Goal: Task Accomplishment & Management: Use online tool/utility

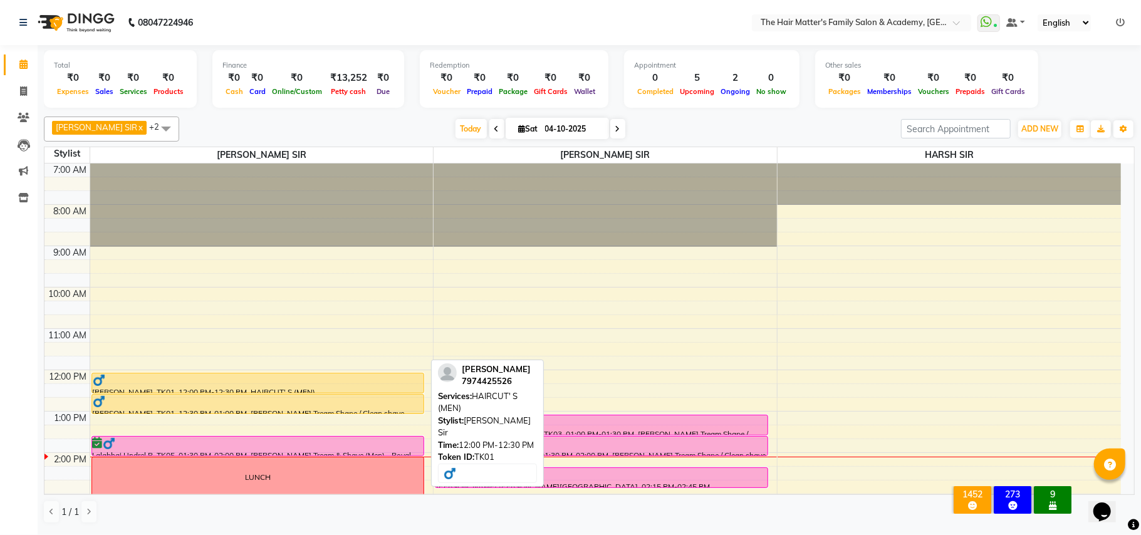
click at [223, 392] on div at bounding box center [258, 392] width 332 height 5
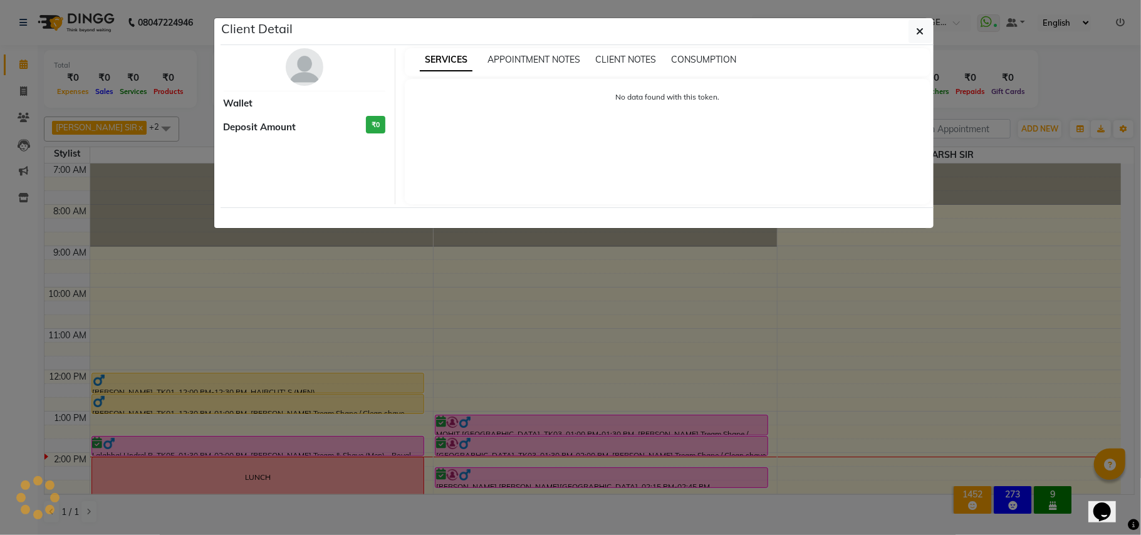
select select "1"
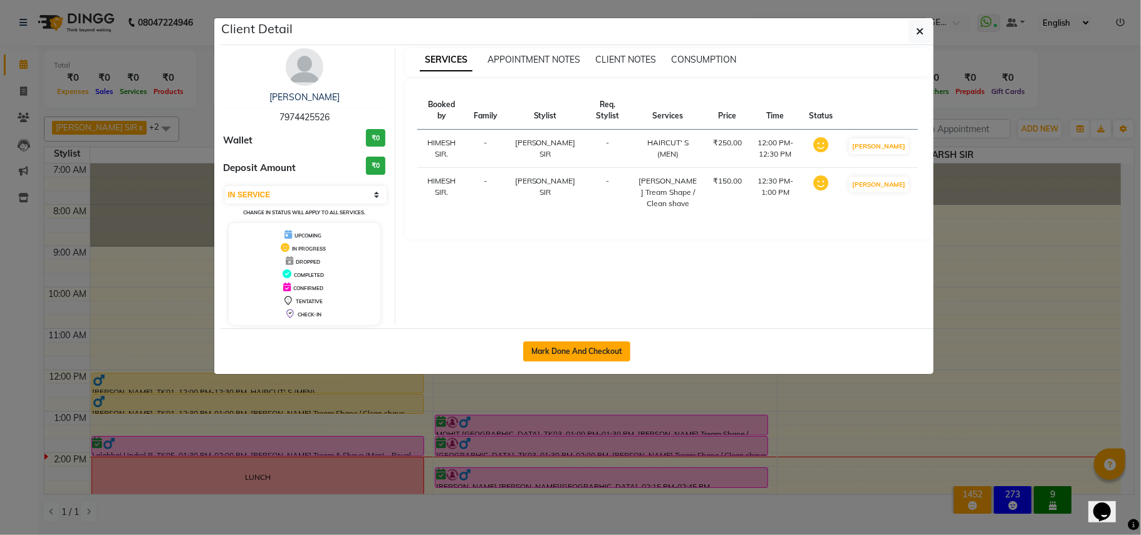
click at [552, 355] on button "Mark Done And Checkout" at bounding box center [576, 351] width 107 height 20
select select "5980"
select select "service"
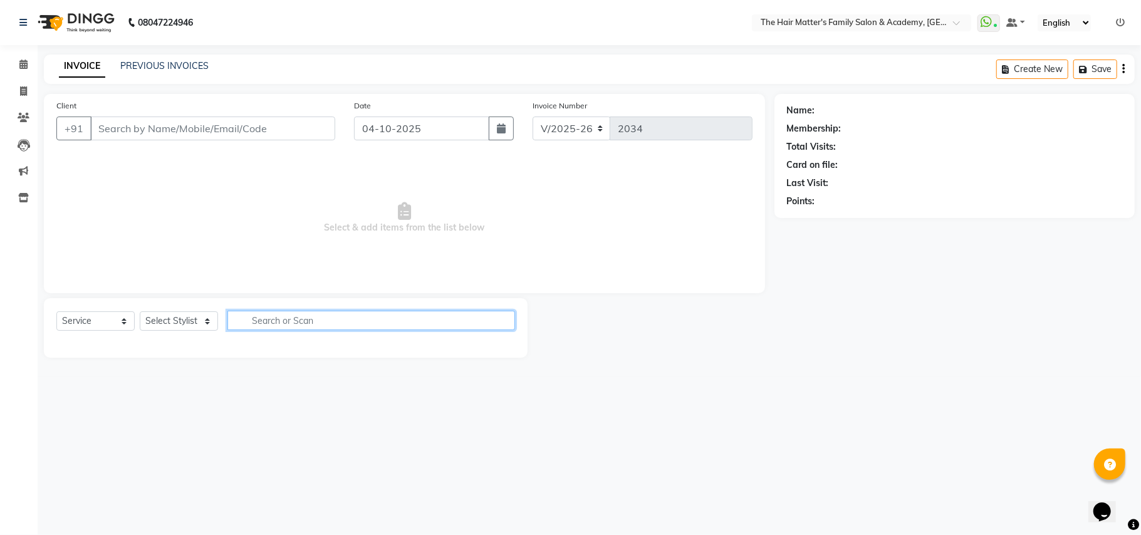
click at [273, 322] on input "text" at bounding box center [371, 320] width 288 height 19
type input "7974425526"
select select "42572"
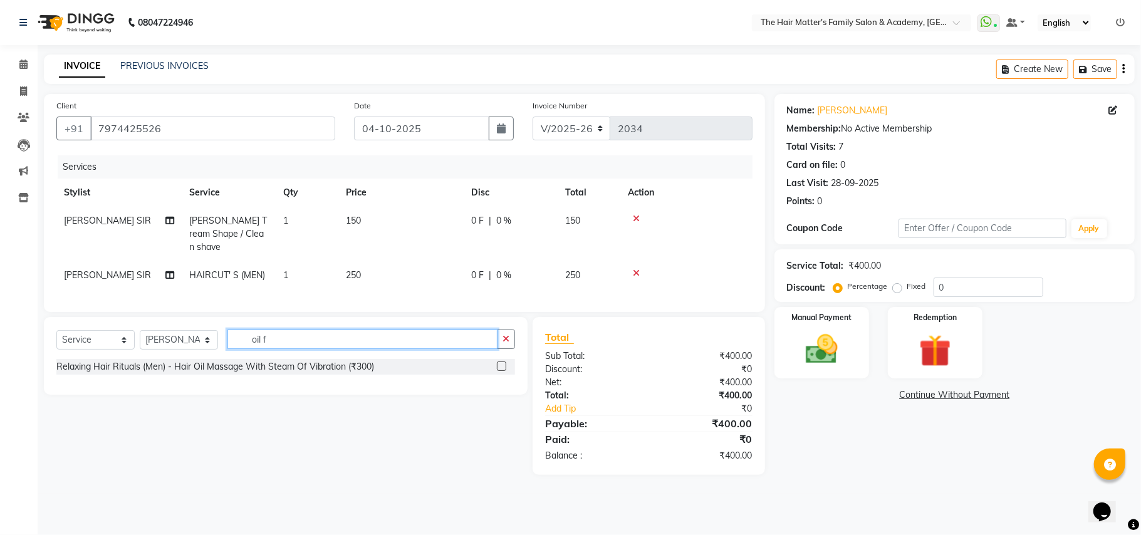
click at [382, 342] on input "oil f" at bounding box center [362, 339] width 270 height 19
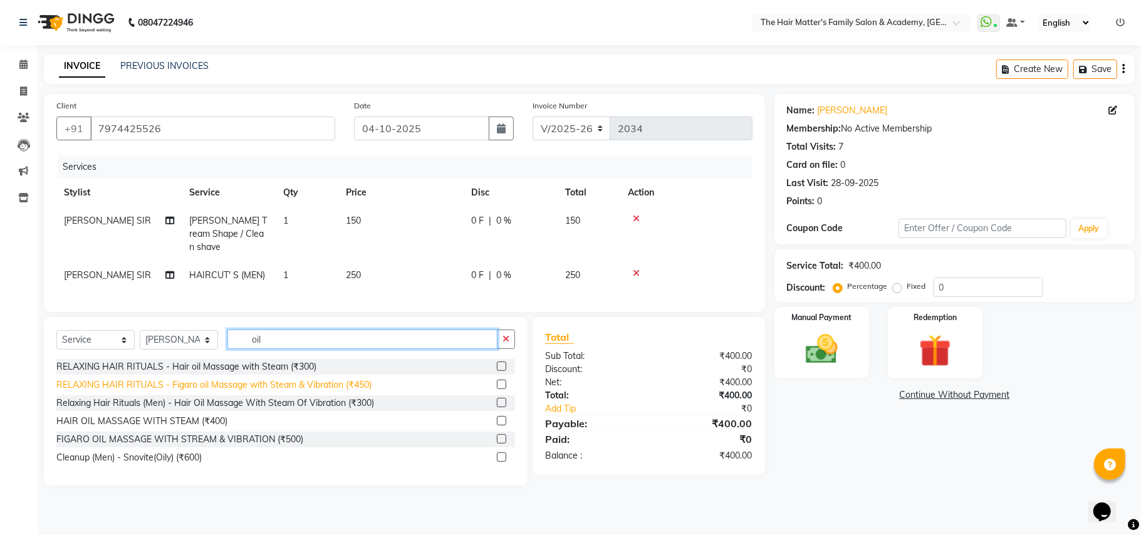
type input "oil"
click at [337, 387] on div "RELAXING HAIR RITUALS - Figaro oil Massage with Steam & Vibration (₹450)" at bounding box center [213, 384] width 315 height 13
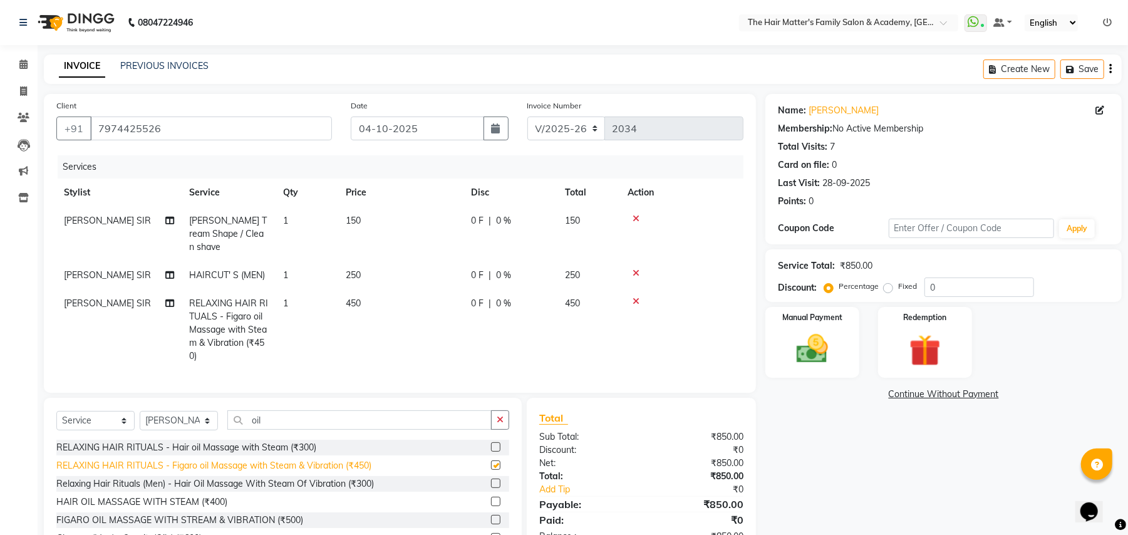
checkbox input "false"
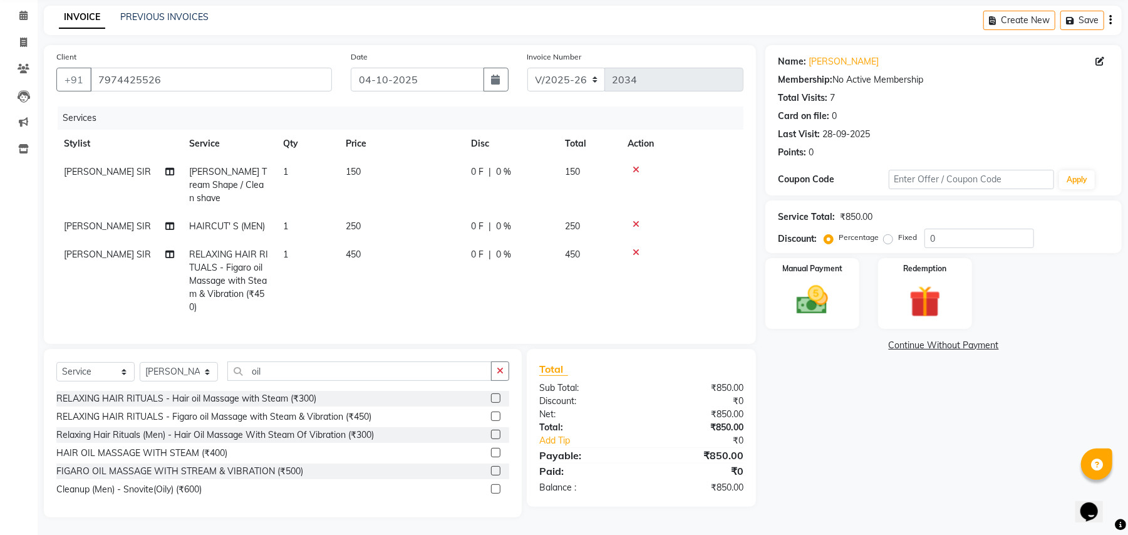
click at [513, 248] on div "0 F | 0 %" at bounding box center [510, 254] width 79 height 13
select select "42572"
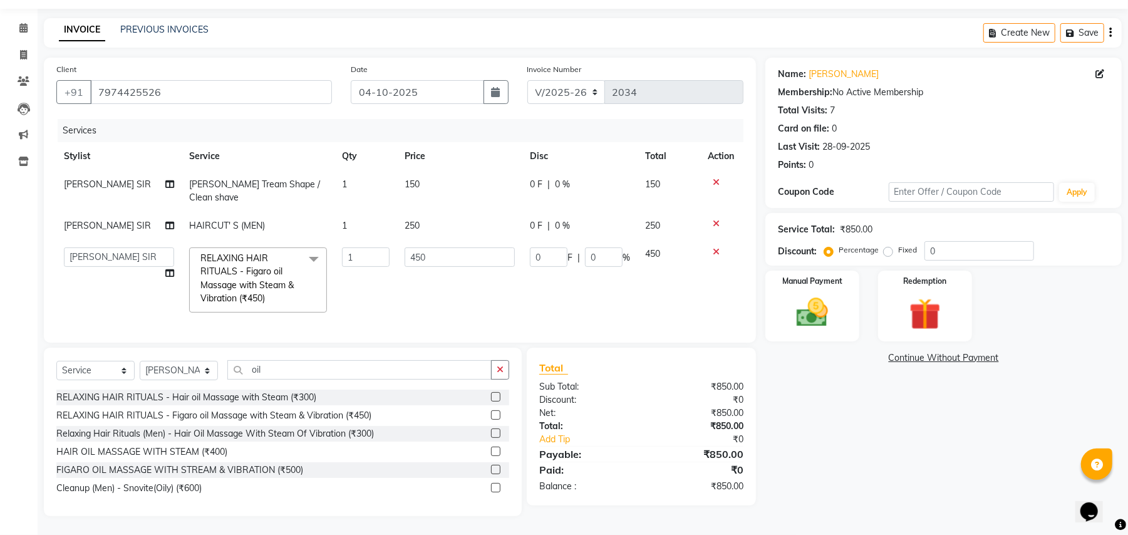
scroll to position [36, 0]
click at [547, 248] on input "0" at bounding box center [549, 257] width 38 height 19
drag, startPoint x: 552, startPoint y: 241, endPoint x: 489, endPoint y: 261, distance: 66.2
click at [519, 254] on tr "DIVY [PERSON_NAME] SIR HIMESH [PERSON_NAME] SIR [PERSON_NAME] SIR RELAXING HAIR…" at bounding box center [399, 281] width 687 height 80
type input "50"
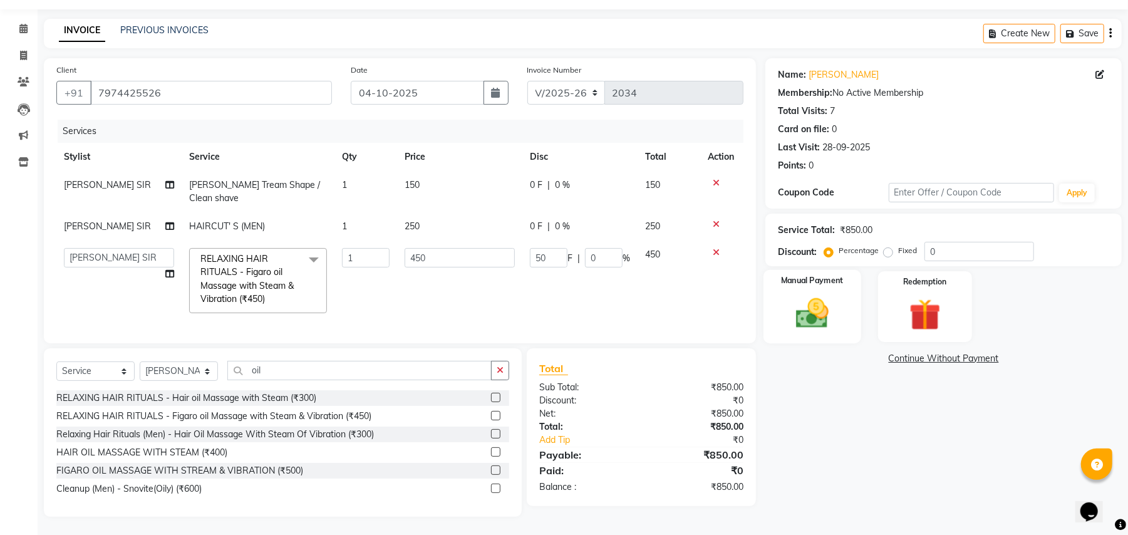
click at [806, 323] on img at bounding box center [813, 313] width 54 height 38
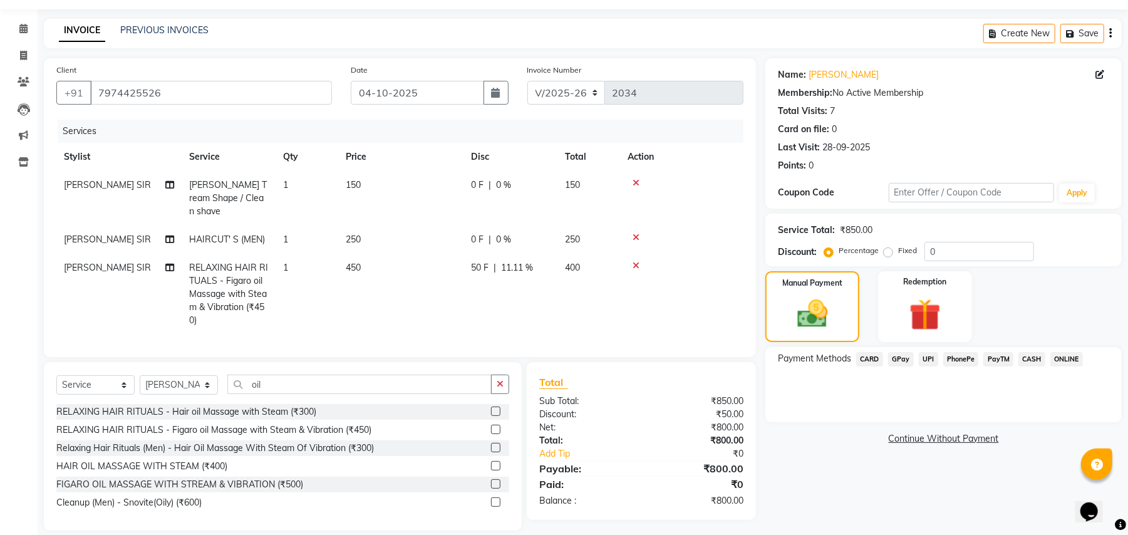
click at [930, 357] on span "UPI" at bounding box center [928, 359] width 19 height 14
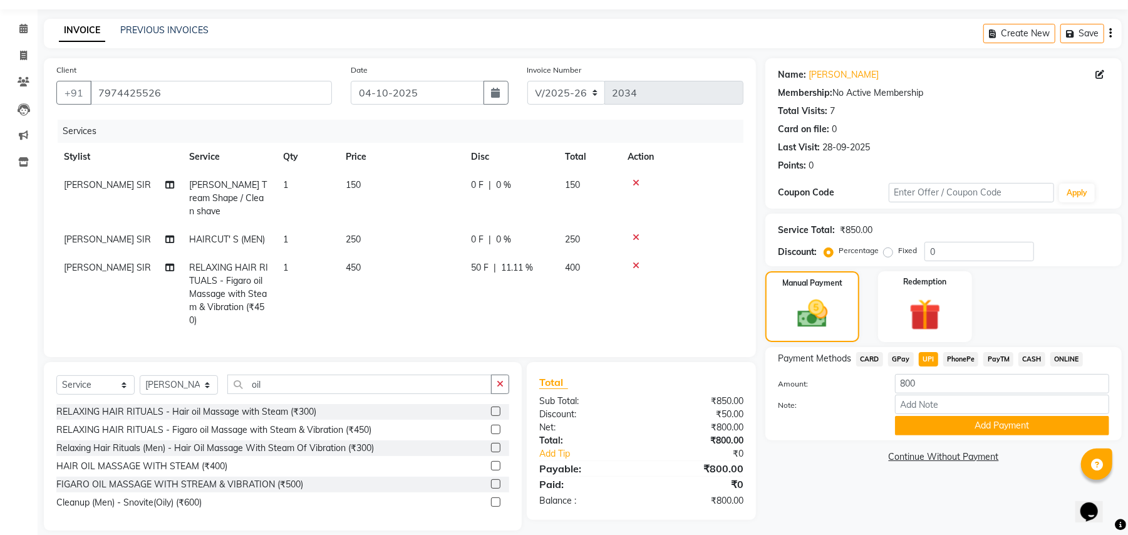
scroll to position [49, 0]
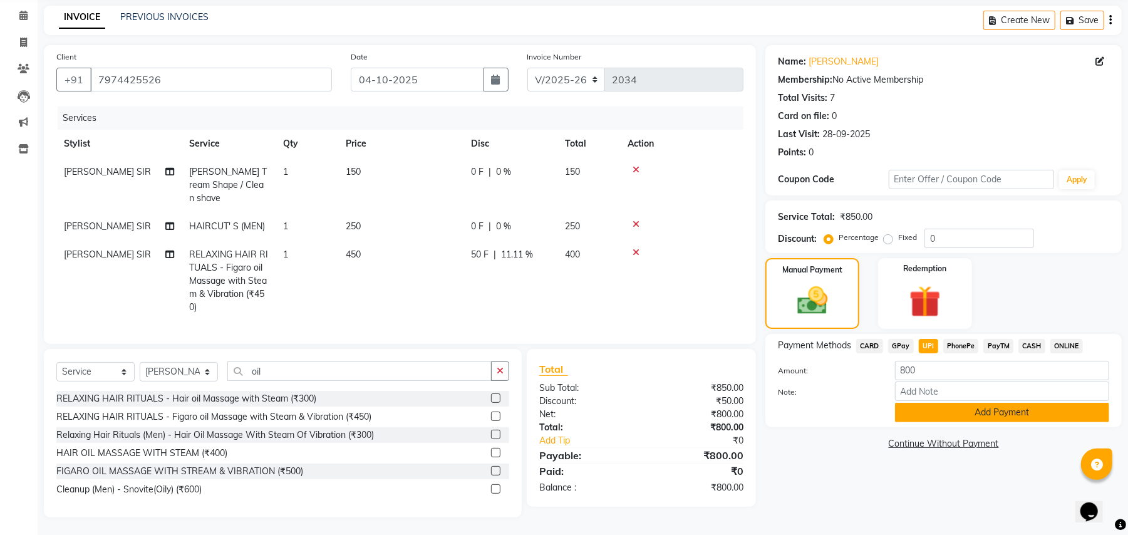
click at [933, 416] on button "Add Payment" at bounding box center [1002, 412] width 214 height 19
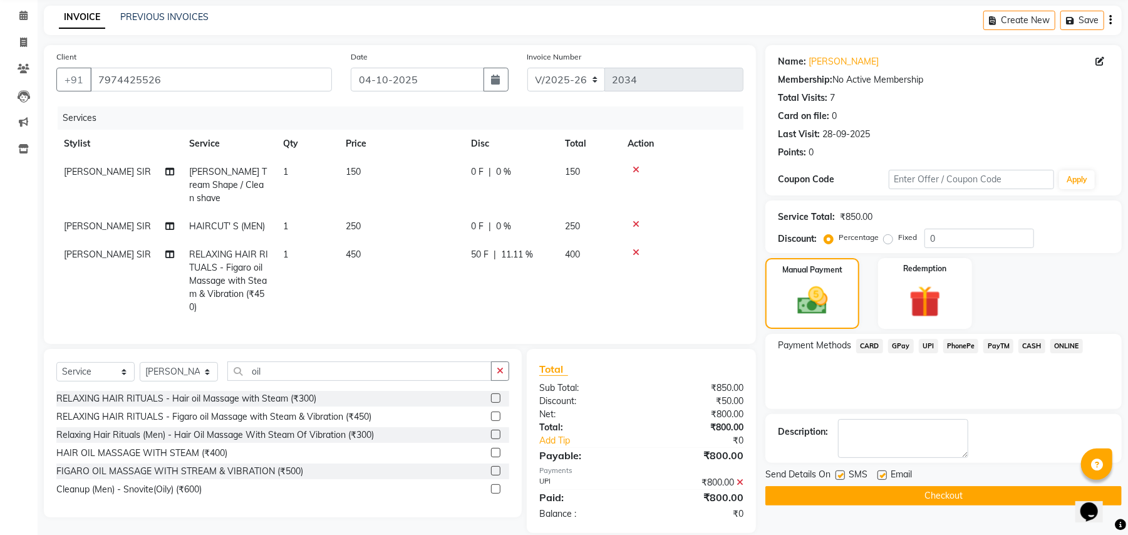
scroll to position [65, 0]
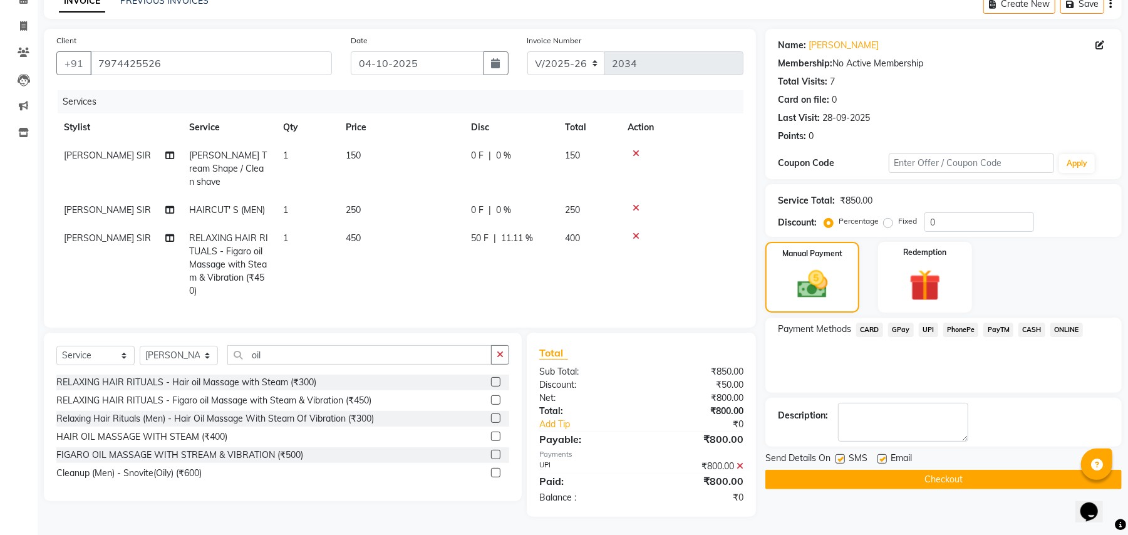
click at [920, 482] on button "Checkout" at bounding box center [944, 479] width 357 height 19
